Goal: Task Accomplishment & Management: Use online tool/utility

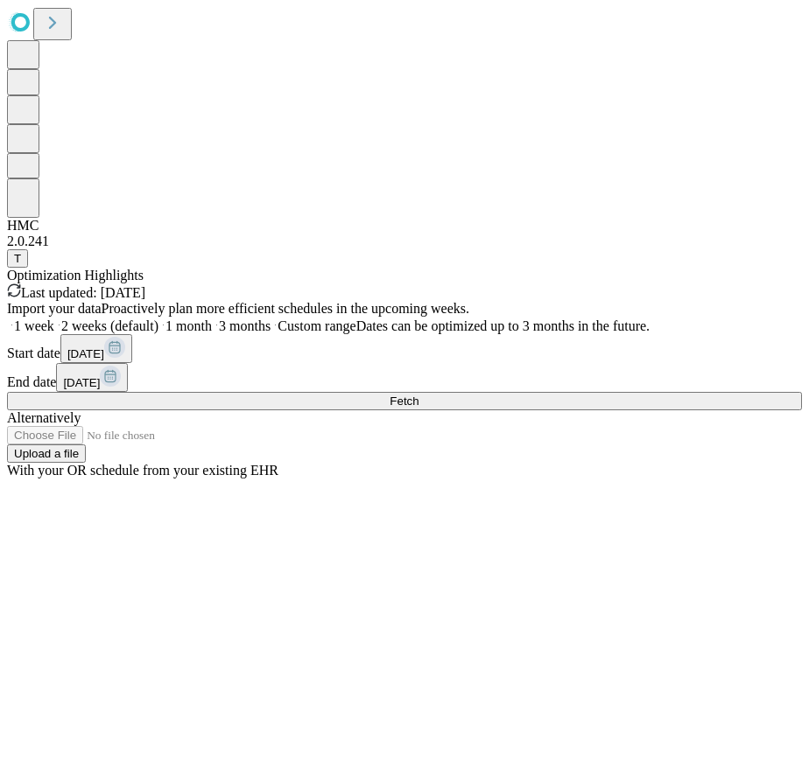
click at [630, 410] on button "Fetch" at bounding box center [404, 401] width 795 height 18
